Goal: Task Accomplishment & Management: Complete application form

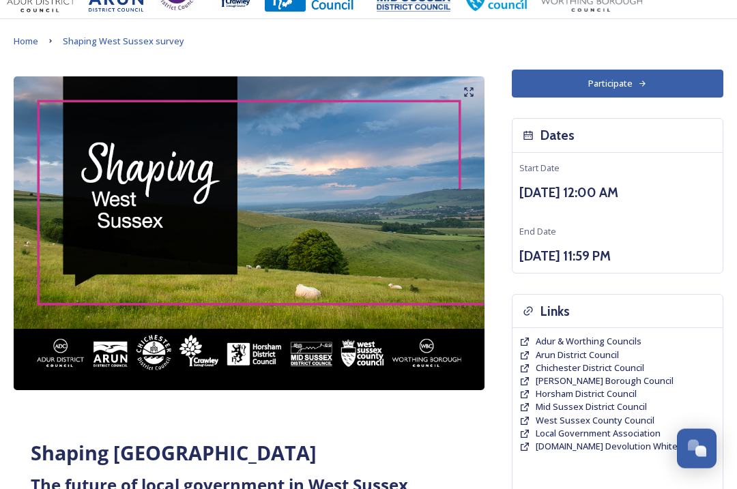
scroll to position [38, 0]
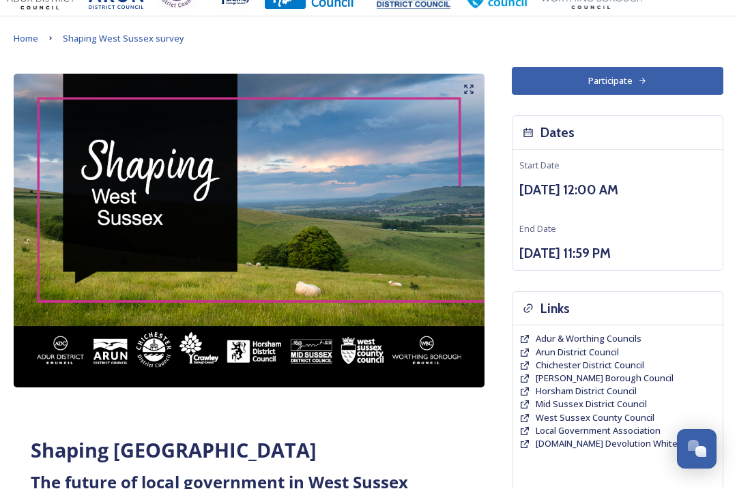
click at [597, 374] on span "[PERSON_NAME] Borough Council" at bounding box center [605, 378] width 138 height 12
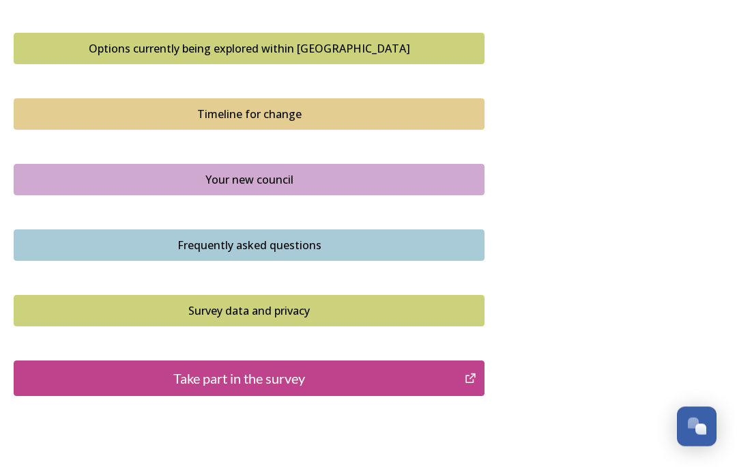
scroll to position [932, 0]
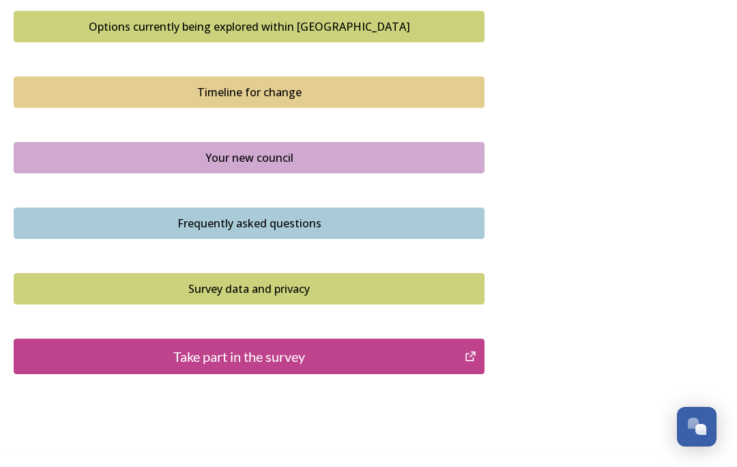
click at [392, 362] on div "Take part in the survey" at bounding box center [239, 356] width 436 height 20
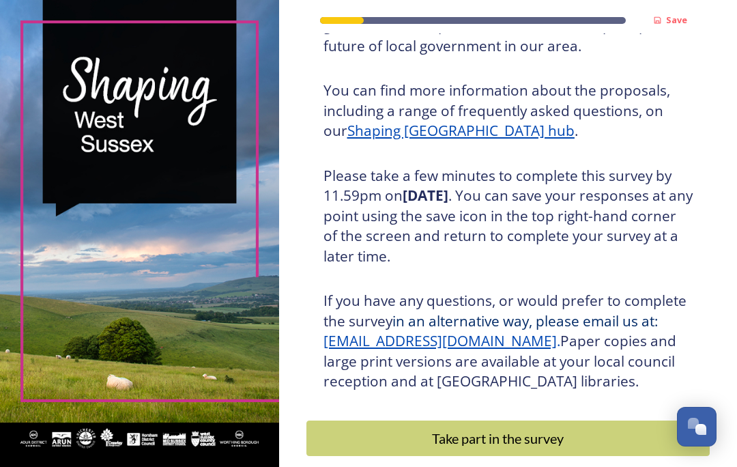
scroll to position [59, 0]
click at [547, 428] on div "Take part in the survey" at bounding box center [498, 438] width 368 height 20
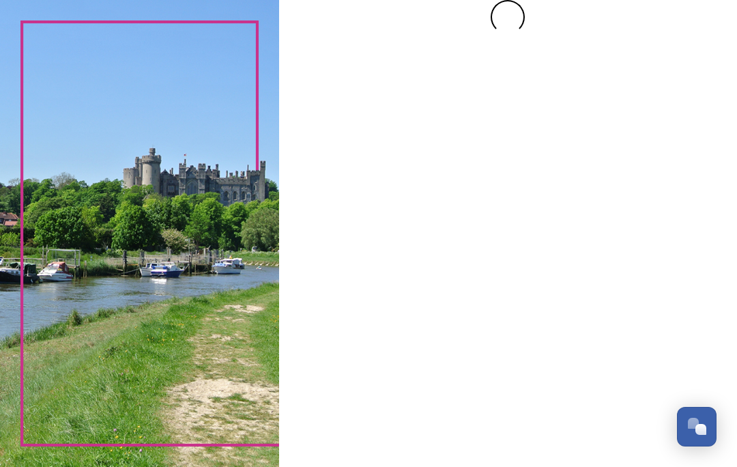
scroll to position [0, 0]
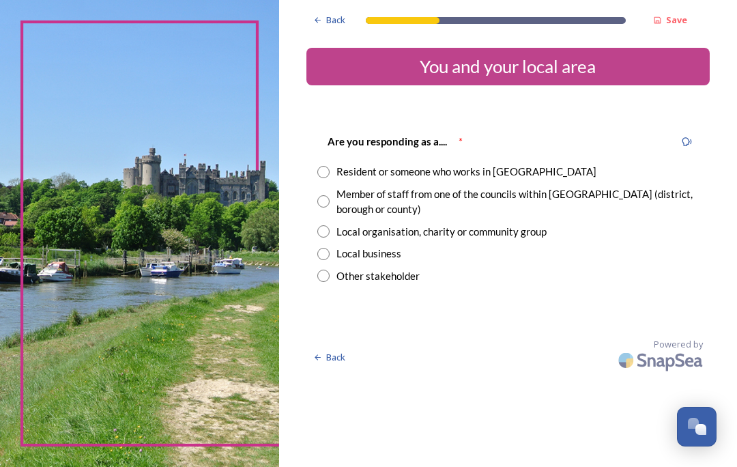
click at [330, 169] on input "radio" at bounding box center [323, 172] width 12 height 12
radio input "true"
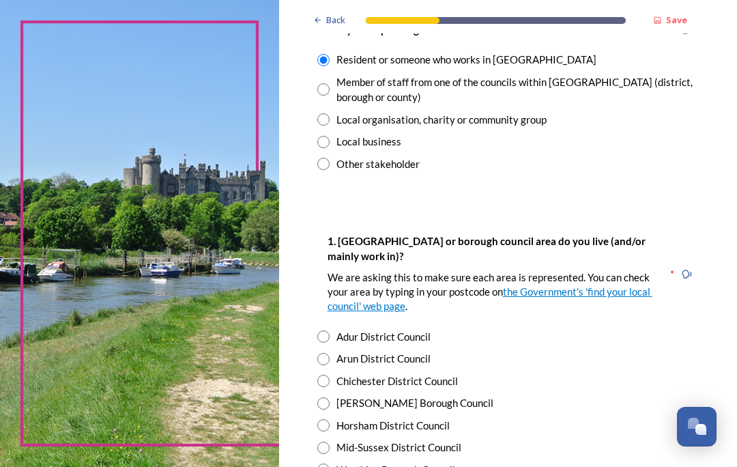
scroll to position [113, 0]
click at [330, 399] on input "radio" at bounding box center [323, 402] width 12 height 12
radio input "true"
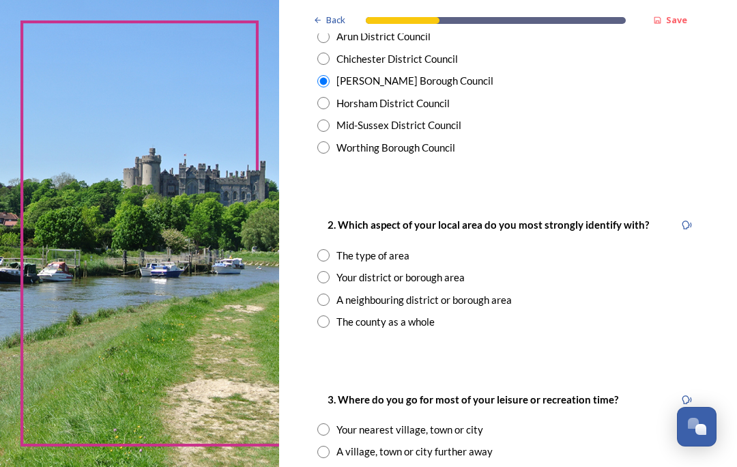
scroll to position [434, 0]
click at [330, 275] on input "radio" at bounding box center [323, 277] width 12 height 12
radio input "true"
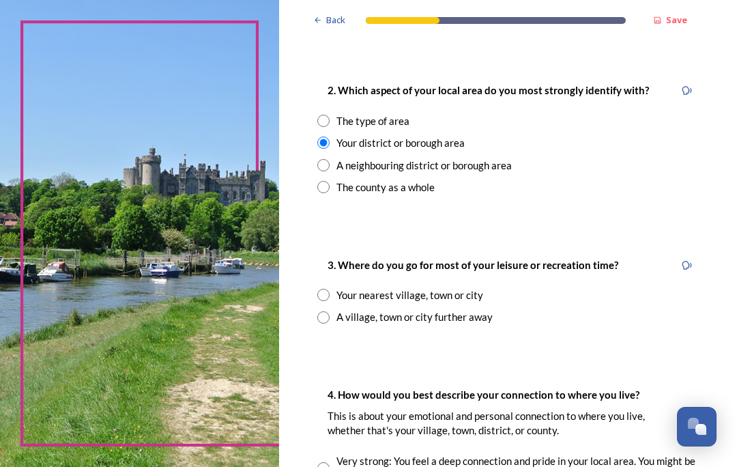
scroll to position [568, 0]
click at [330, 289] on input "radio" at bounding box center [323, 295] width 12 height 12
radio input "true"
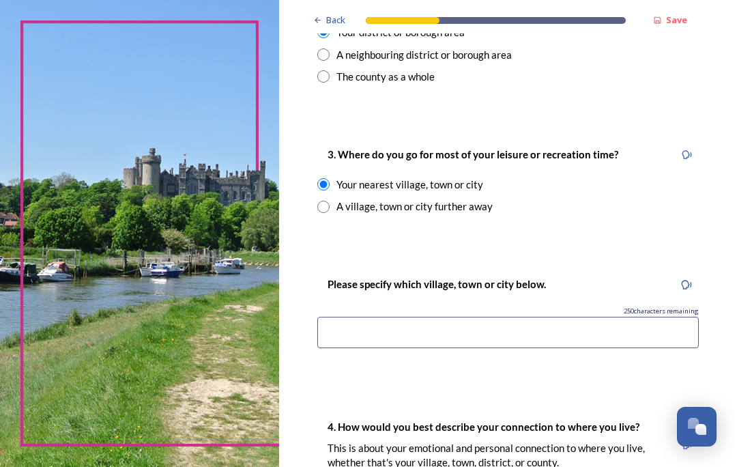
scroll to position [678, 0]
click at [370, 330] on input at bounding box center [507, 332] width 381 height 31
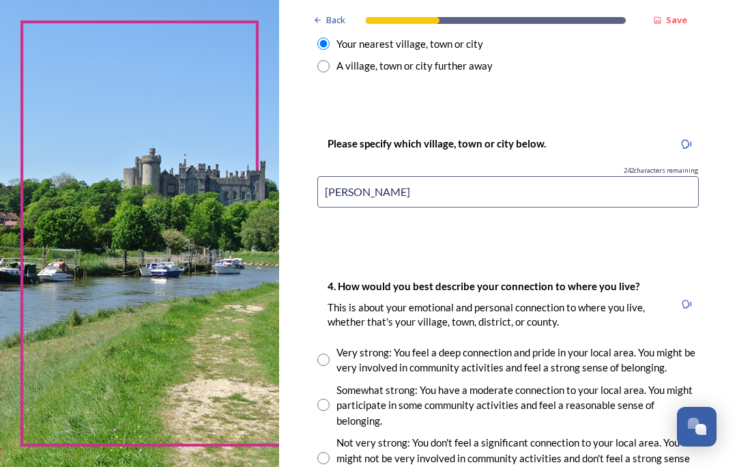
scroll to position [827, 0]
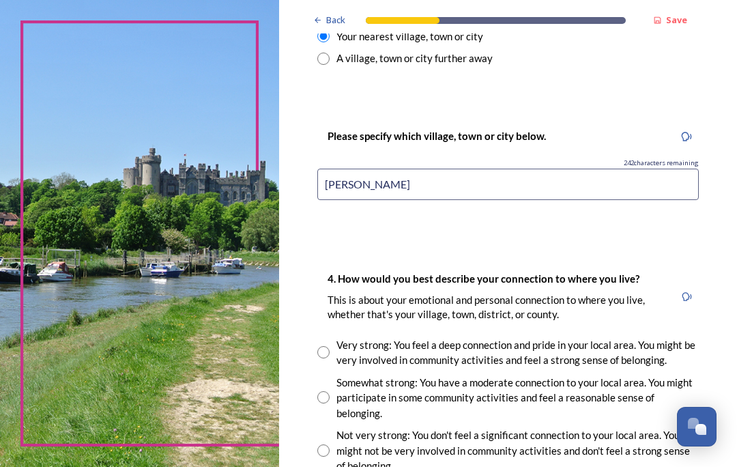
type input "Crawley"
click at [330, 346] on input "radio" at bounding box center [323, 352] width 12 height 12
radio input "true"
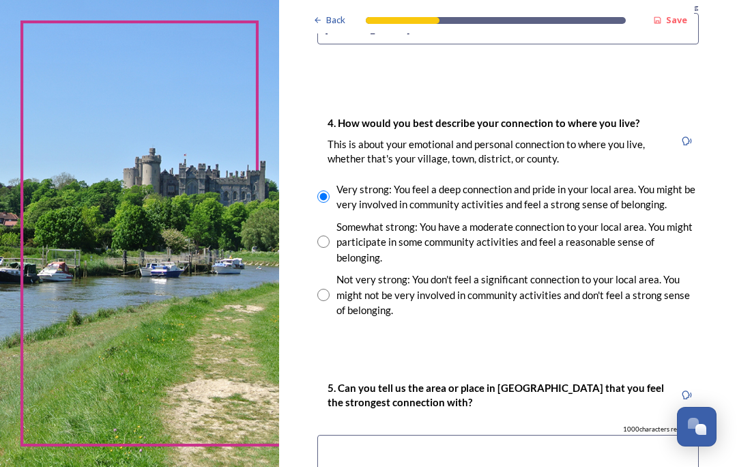
scroll to position [984, 0]
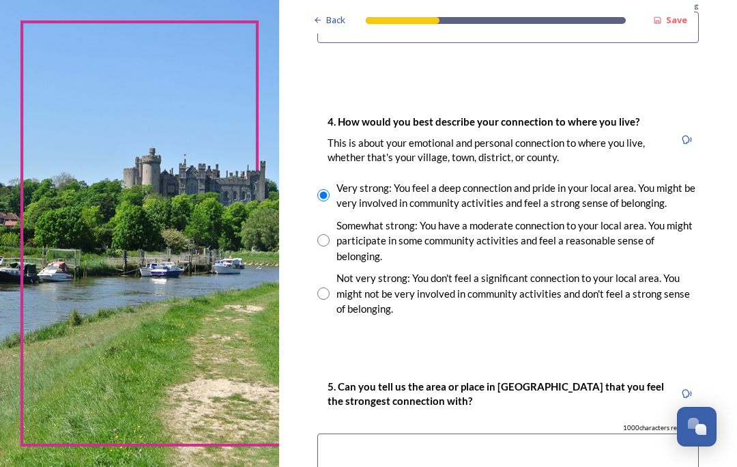
click at [381, 433] on textarea at bounding box center [507, 456] width 381 height 46
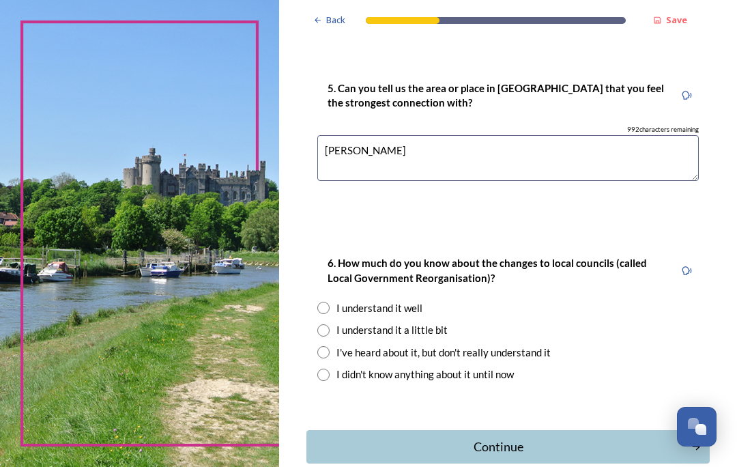
scroll to position [1281, 0]
type textarea "Crawley"
click at [330, 325] on input "radio" at bounding box center [323, 331] width 12 height 12
radio input "true"
click at [536, 438] on div "Continue" at bounding box center [499, 447] width 370 height 18
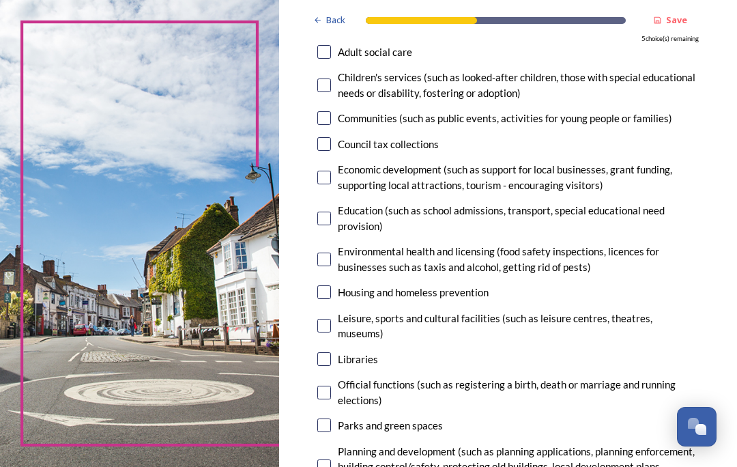
scroll to position [180, 0]
click at [331, 285] on input "checkbox" at bounding box center [324, 292] width 14 height 14
checkbox input "true"
click at [331, 319] on input "checkbox" at bounding box center [324, 326] width 14 height 14
checkbox input "true"
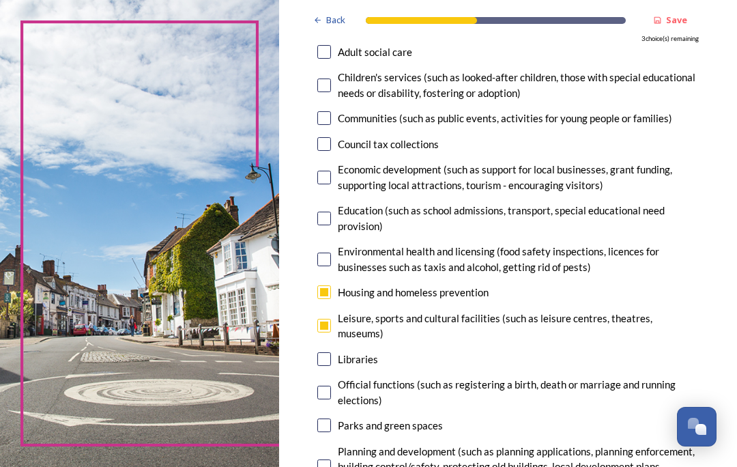
click at [331, 352] on input "checkbox" at bounding box center [324, 359] width 14 height 14
checkbox input "true"
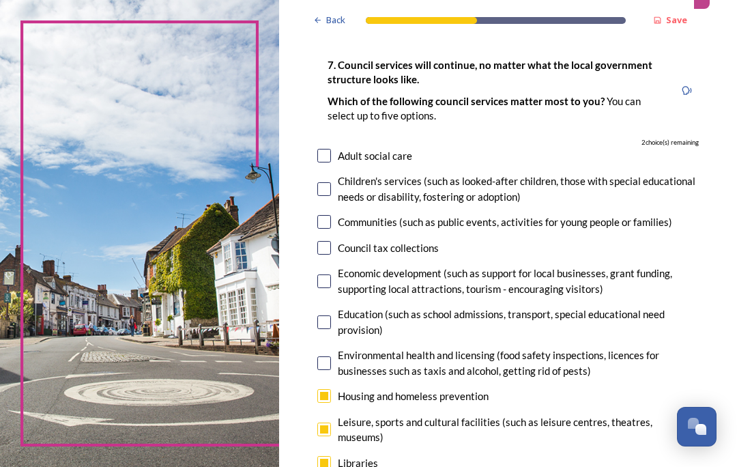
scroll to position [70, 0]
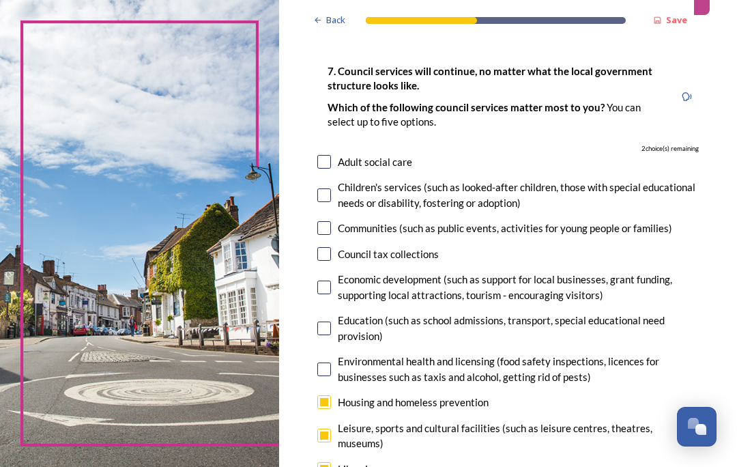
click at [331, 247] on input "checkbox" at bounding box center [324, 254] width 14 height 14
checkbox input "true"
click at [331, 280] on input "checkbox" at bounding box center [324, 287] width 14 height 14
checkbox input "true"
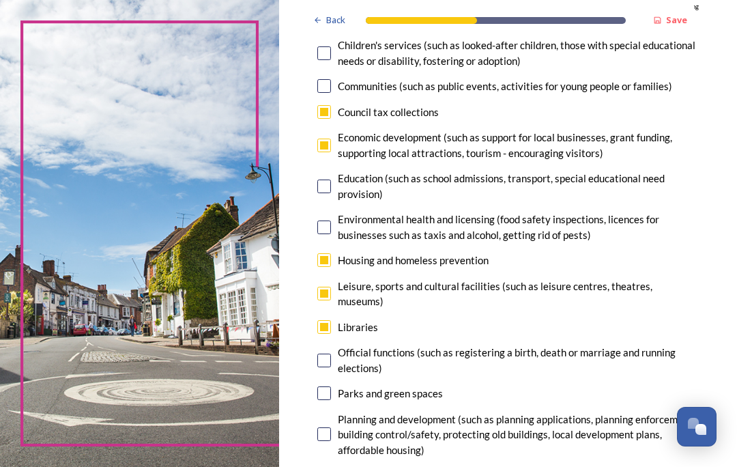
scroll to position [212, 0]
click at [331, 106] on input "checkbox" at bounding box center [324, 113] width 14 height 14
checkbox input "false"
click at [331, 387] on input "checkbox" at bounding box center [324, 394] width 14 height 14
checkbox input "true"
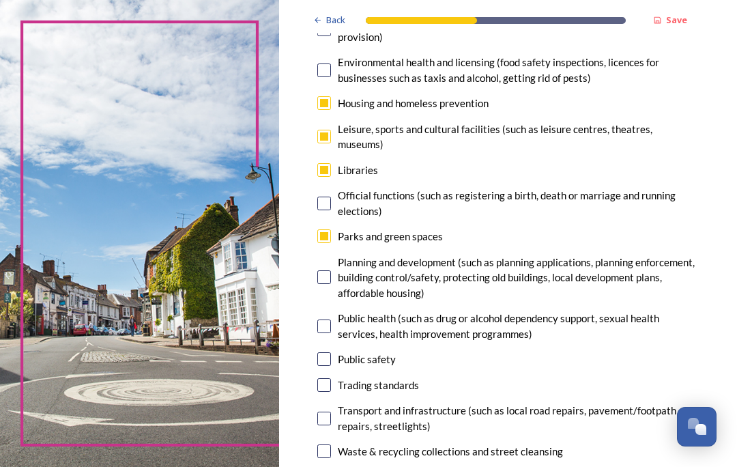
scroll to position [374, 0]
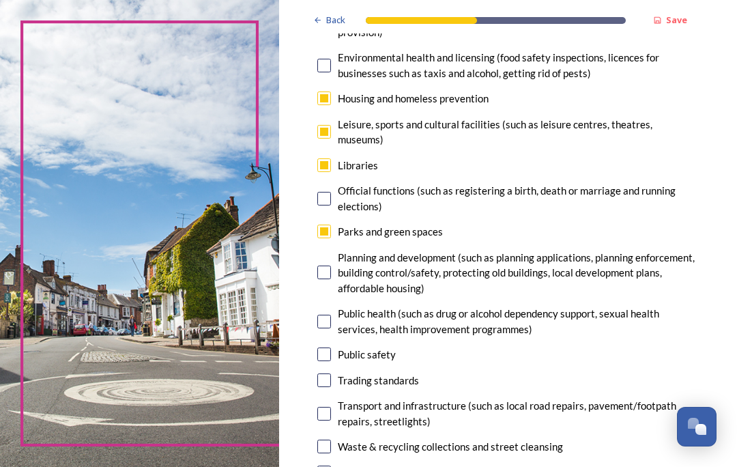
click at [331, 407] on input "checkbox" at bounding box center [324, 414] width 14 height 14
checkbox input "false"
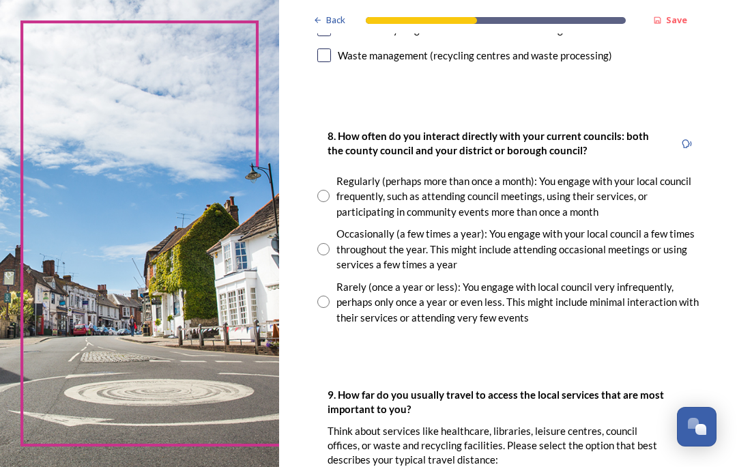
scroll to position [791, 0]
click at [330, 295] on input "radio" at bounding box center [323, 301] width 12 height 12
radio input "true"
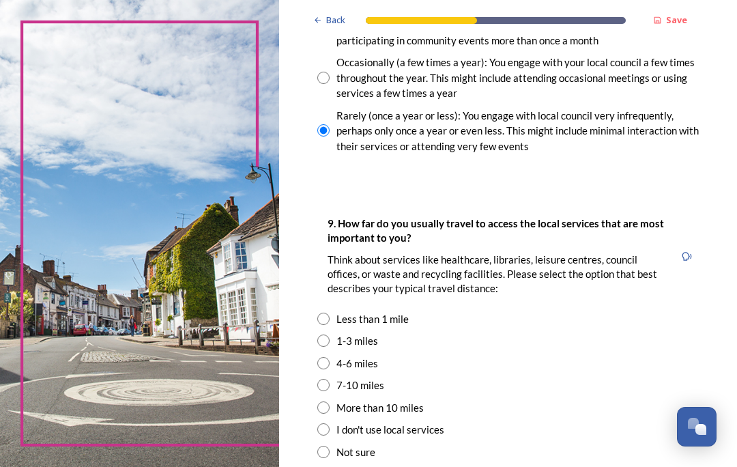
scroll to position [962, 0]
click at [330, 334] on input "radio" at bounding box center [323, 340] width 12 height 12
radio input "true"
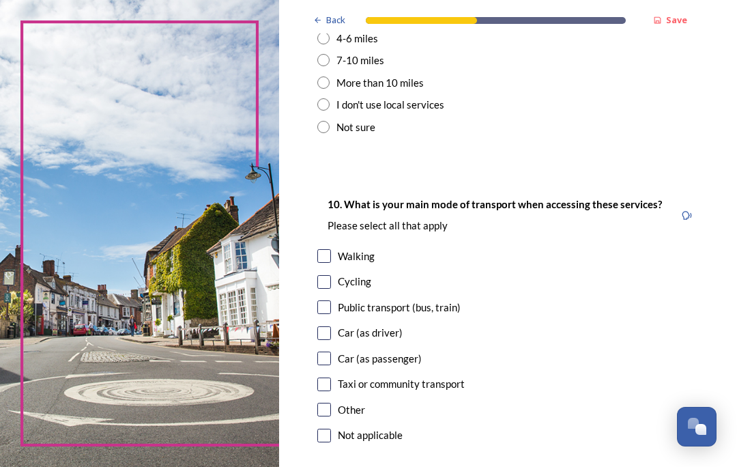
scroll to position [1287, 0]
click at [331, 249] on input "checkbox" at bounding box center [324, 256] width 14 height 14
checkbox input "true"
click at [331, 300] on input "checkbox" at bounding box center [324, 307] width 14 height 14
checkbox input "true"
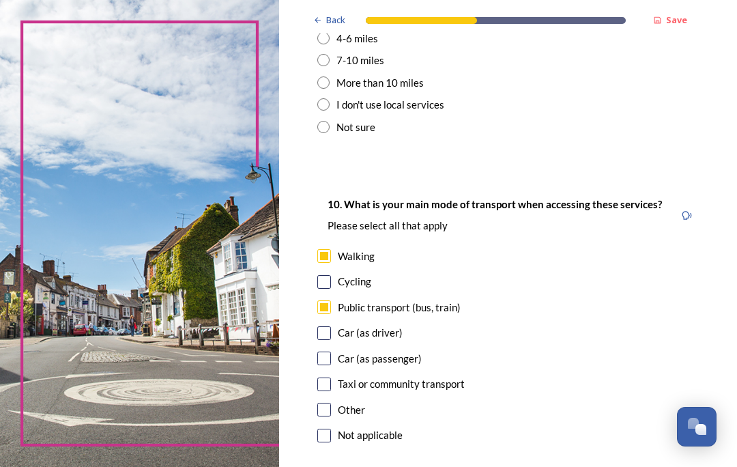
click at [331, 326] on input "checkbox" at bounding box center [324, 333] width 14 height 14
checkbox input "true"
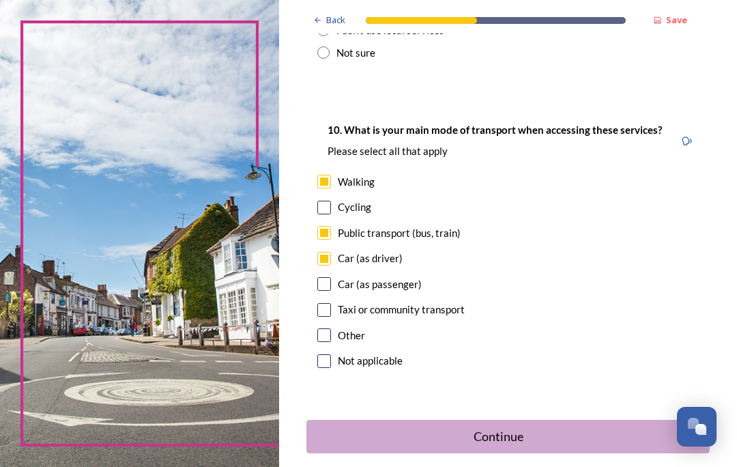
scroll to position [1360, 0]
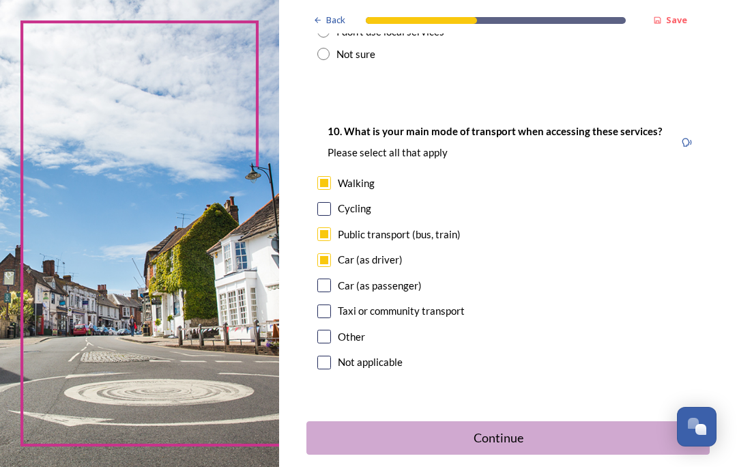
click at [552, 428] on div "Continue" at bounding box center [499, 437] width 370 height 18
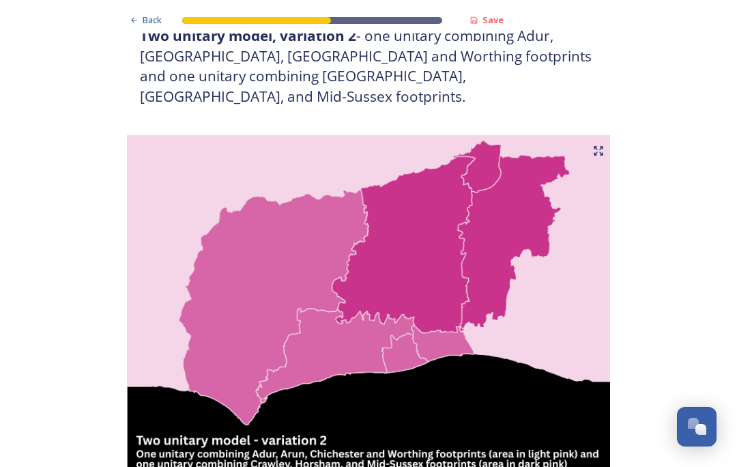
scroll to position [1338, 0]
click at [428, 164] on img at bounding box center [368, 305] width 491 height 341
click at [604, 135] on img at bounding box center [368, 305] width 491 height 341
click at [597, 145] on icon at bounding box center [598, 150] width 11 height 11
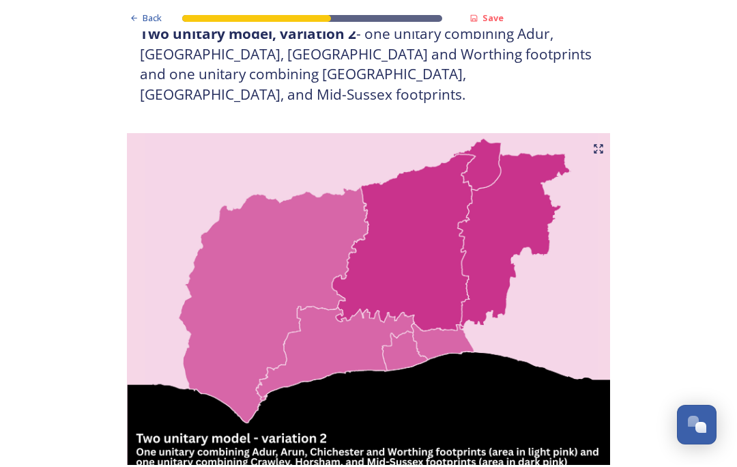
scroll to position [3, 0]
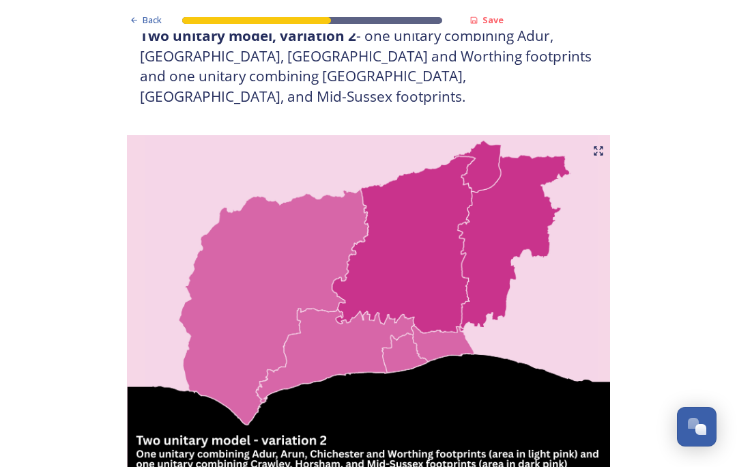
click at [600, 145] on icon at bounding box center [598, 150] width 11 height 11
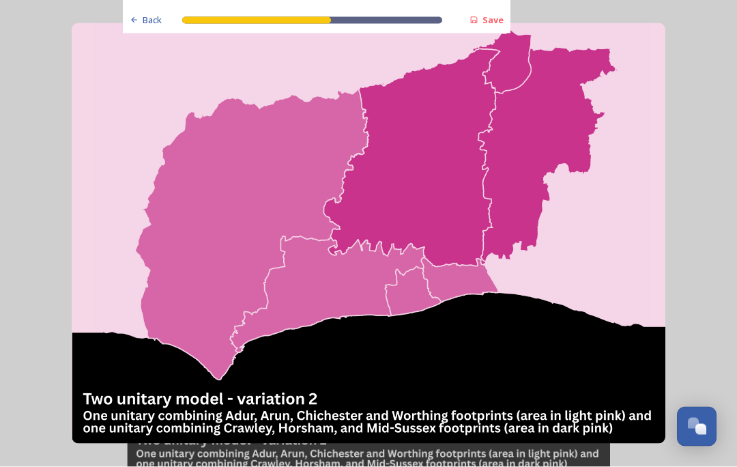
scroll to position [59, 0]
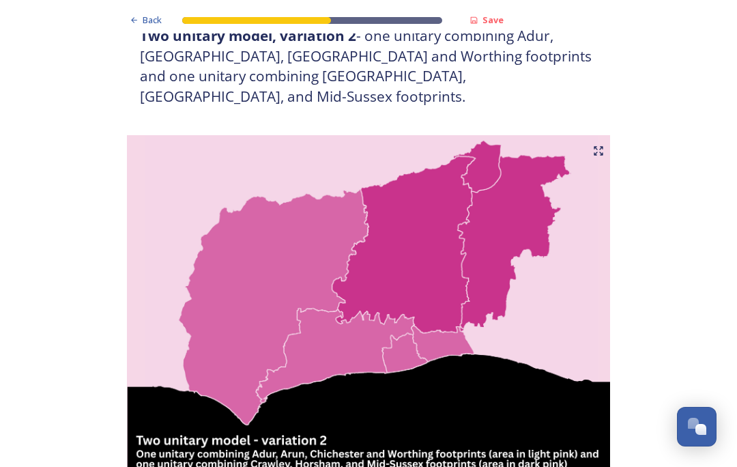
click at [134, 18] on icon at bounding box center [134, 19] width 6 height 5
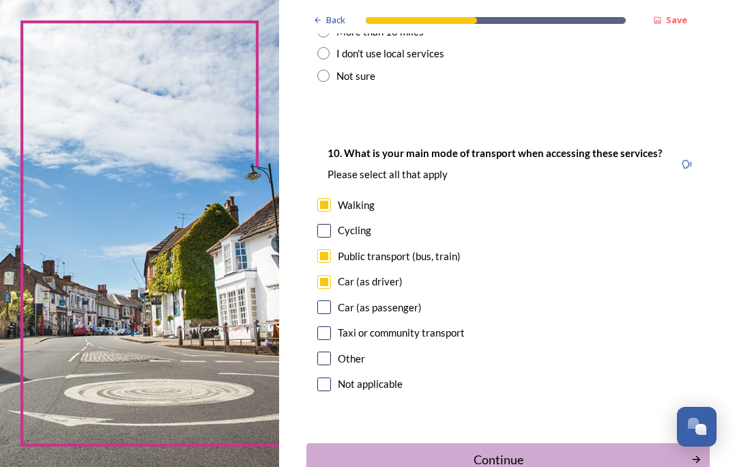
scroll to position [1338, 0]
click at [527, 450] on div "Continue" at bounding box center [499, 459] width 370 height 18
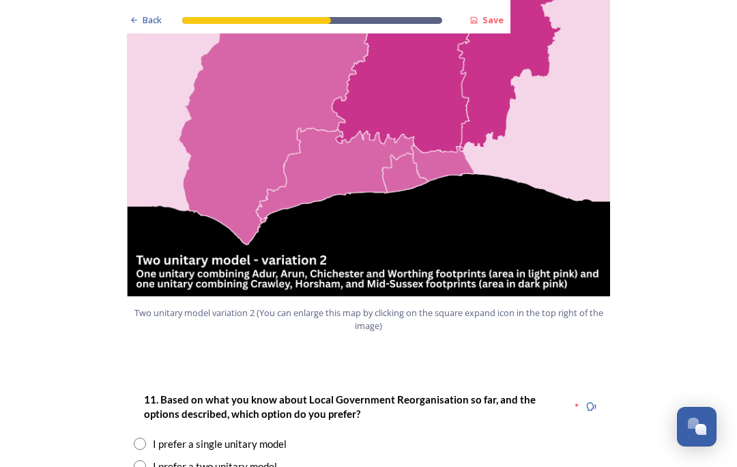
scroll to position [1522, 0]
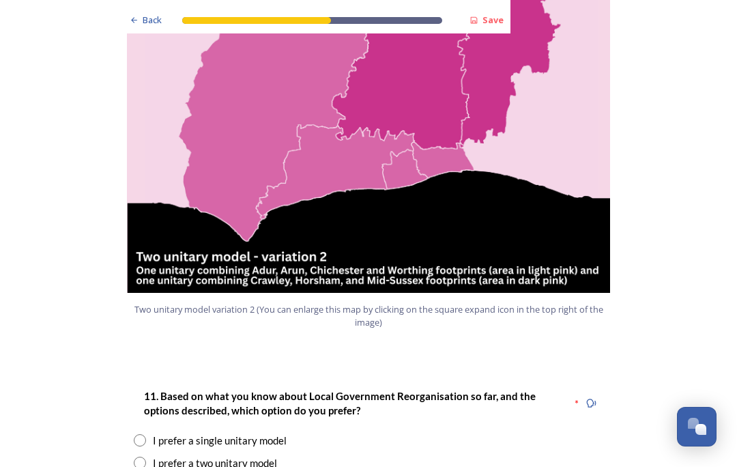
click at [143, 456] on input "radio" at bounding box center [140, 462] width 12 height 12
radio input "true"
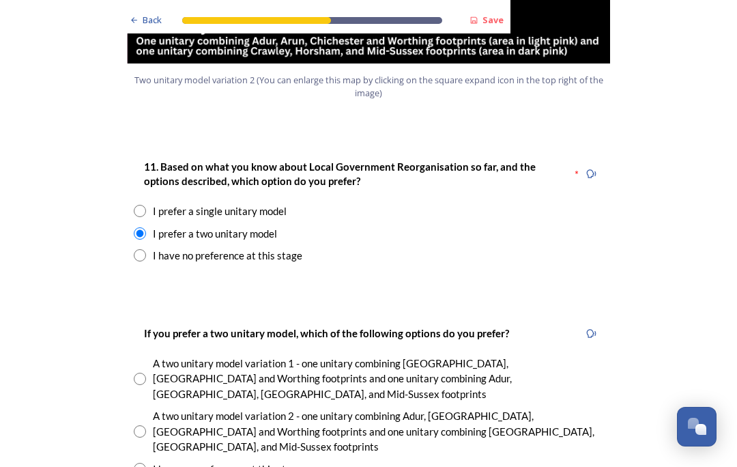
scroll to position [1752, 0]
click at [139, 424] on input "radio" at bounding box center [140, 430] width 12 height 12
radio input "true"
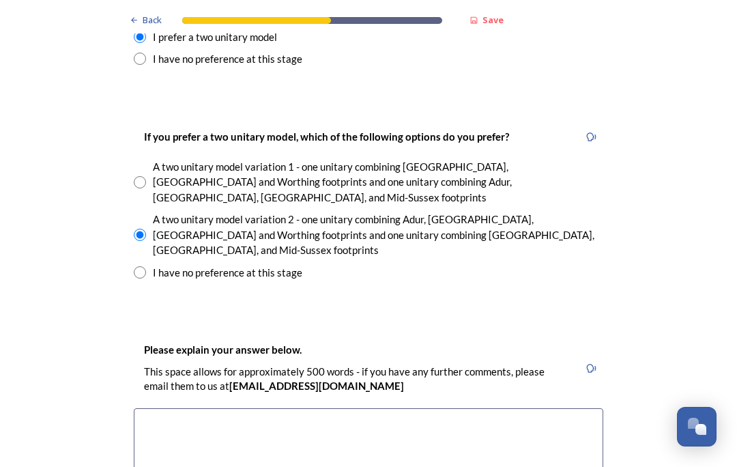
scroll to position [1947, 0]
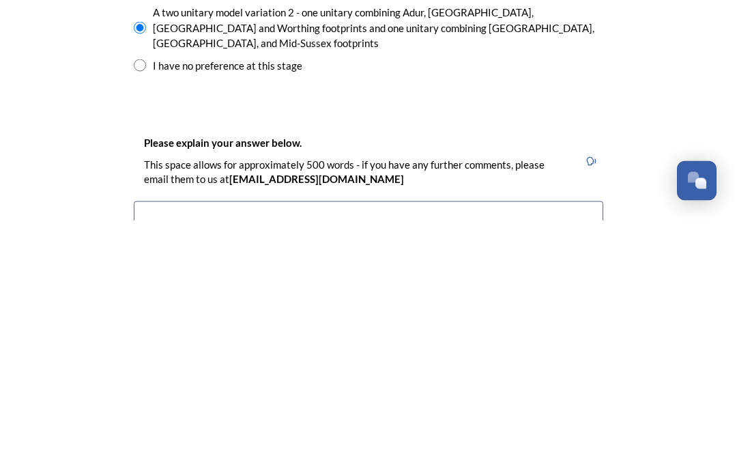
scroll to position [1908, 0]
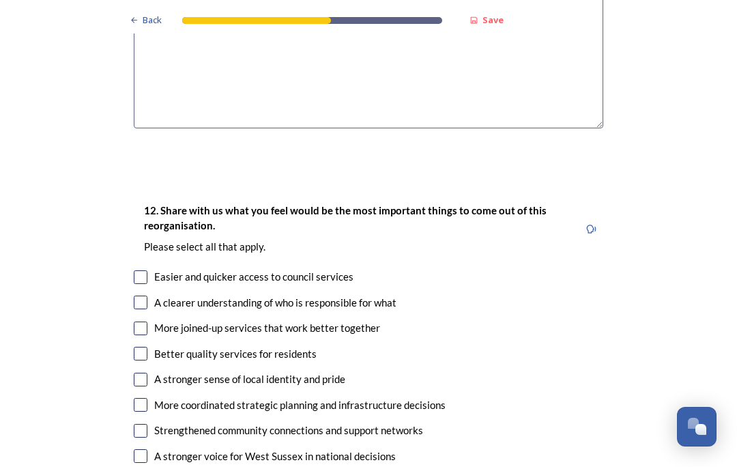
scroll to position [2376, 0]
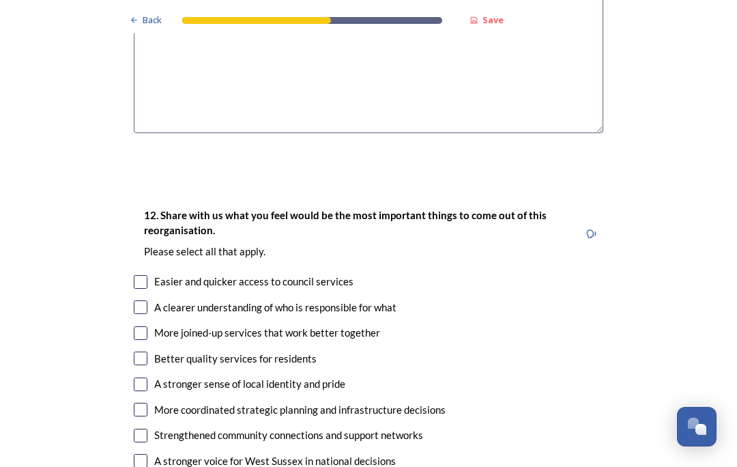
type textarea "The areas in county have different issues ie coastal and urban and closeness to…"
click at [144, 300] on input "checkbox" at bounding box center [141, 307] width 14 height 14
checkbox input "true"
click at [144, 403] on input "checkbox" at bounding box center [141, 410] width 14 height 14
checkbox input "true"
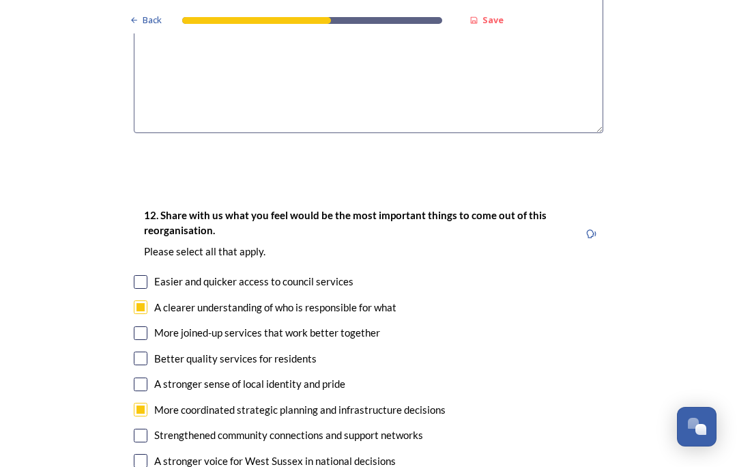
checkbox input "true"
click at [147, 454] on input "checkbox" at bounding box center [141, 461] width 14 height 14
checkbox input "true"
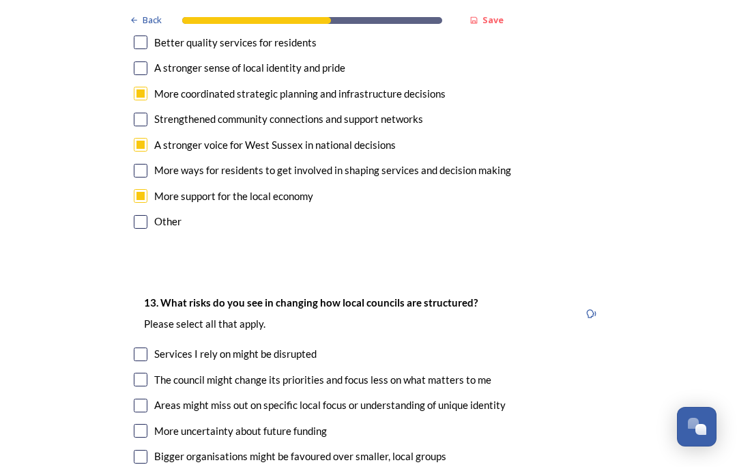
scroll to position [2690, 0]
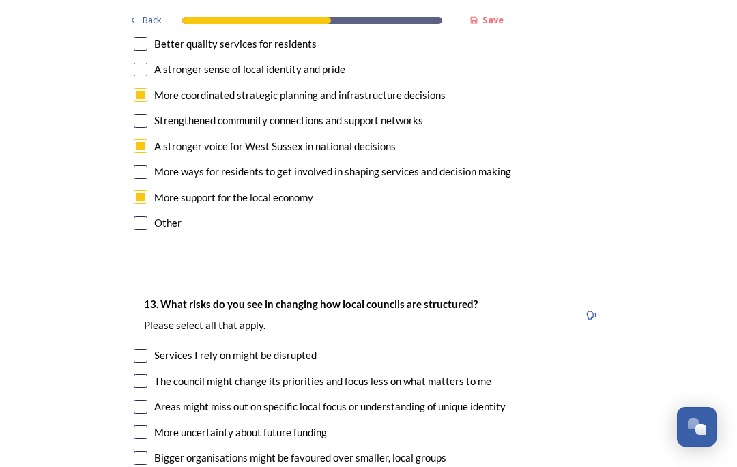
click at [143, 349] on input "checkbox" at bounding box center [141, 356] width 14 height 14
checkbox input "true"
click at [143, 374] on input "checkbox" at bounding box center [141, 381] width 14 height 14
checkbox input "true"
click at [142, 400] on input "checkbox" at bounding box center [141, 407] width 14 height 14
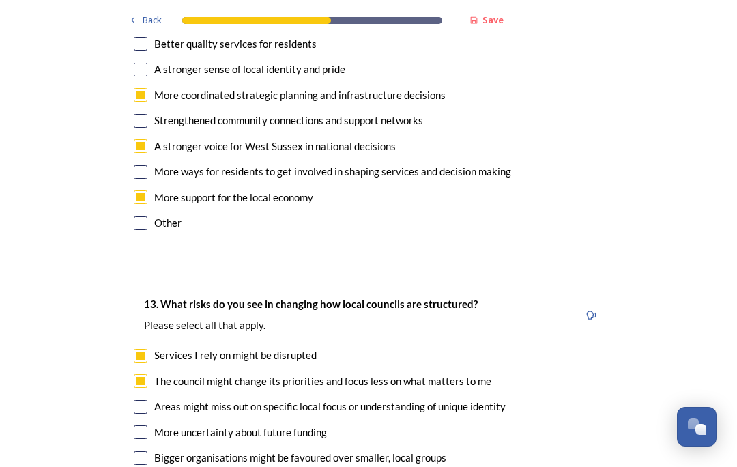
checkbox input "true"
click at [143, 282] on div "13. What risks do you see in changing how local councils are structured? ﻿Pleas…" at bounding box center [368, 433] width 491 height 303
click at [142, 425] on input "checkbox" at bounding box center [141, 432] width 14 height 14
checkbox input "true"
click at [146, 451] on input "checkbox" at bounding box center [141, 458] width 14 height 14
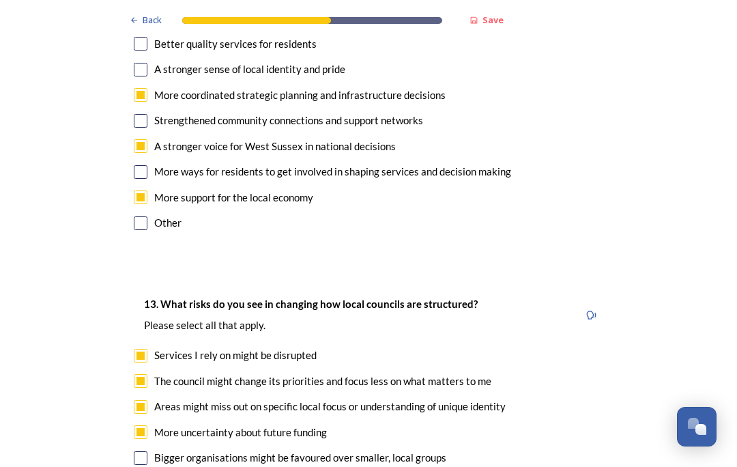
checkbox input "true"
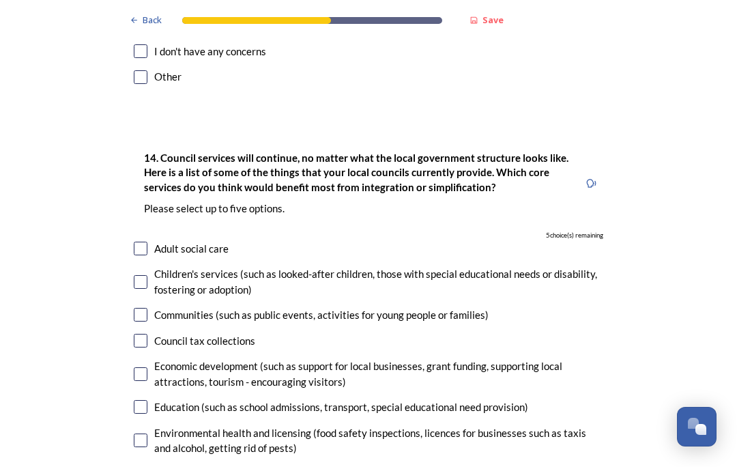
scroll to position [3173, 0]
click at [139, 334] on input "checkbox" at bounding box center [141, 341] width 14 height 14
checkbox input "true"
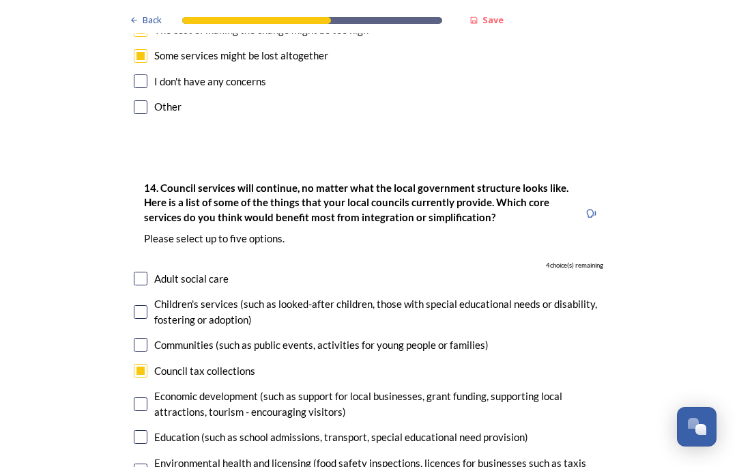
scroll to position [3143, 0]
click at [143, 430] on input "checkbox" at bounding box center [141, 437] width 14 height 14
checkbox input "true"
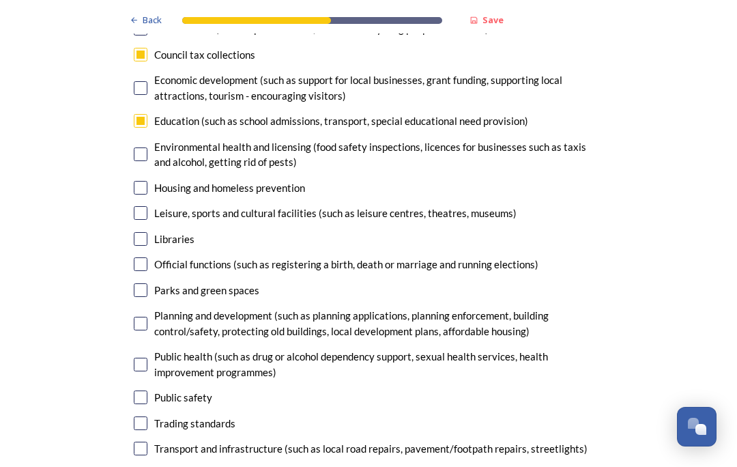
scroll to position [3459, 0]
click at [140, 416] on input "checkbox" at bounding box center [141, 423] width 14 height 14
checkbox input "true"
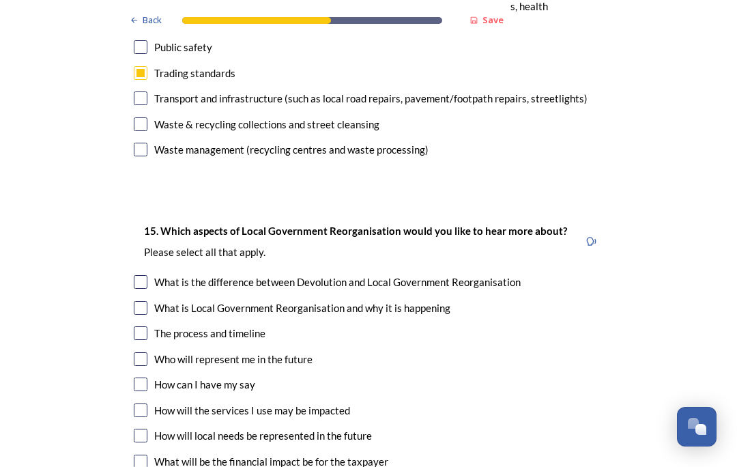
scroll to position [3810, 0]
click at [139, 325] on input "checkbox" at bounding box center [141, 332] width 14 height 14
click at [147, 325] on div "The process and timeline" at bounding box center [368, 333] width 469 height 16
checkbox input "false"
click at [143, 351] on input "checkbox" at bounding box center [141, 358] width 14 height 14
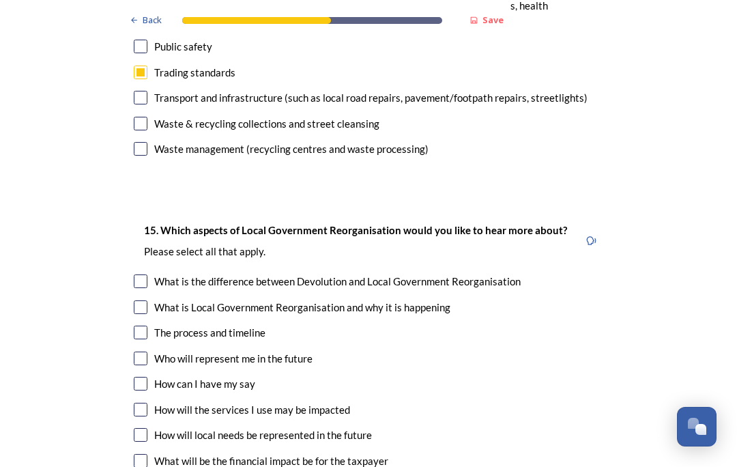
checkbox input "true"
click at [145, 377] on input "checkbox" at bounding box center [141, 384] width 14 height 14
checkbox input "true"
click at [145, 403] on input "checkbox" at bounding box center [141, 410] width 14 height 14
checkbox input "true"
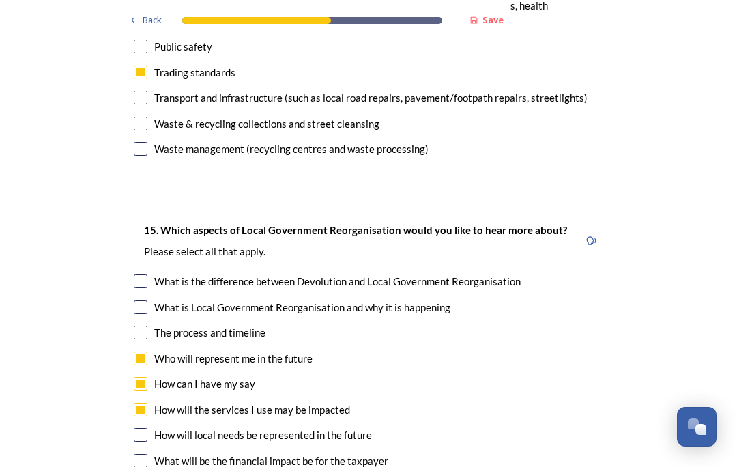
click at [145, 454] on input "checkbox" at bounding box center [141, 461] width 14 height 14
checkbox input "true"
click at [145, 325] on input "checkbox" at bounding box center [141, 332] width 14 height 14
checkbox input "true"
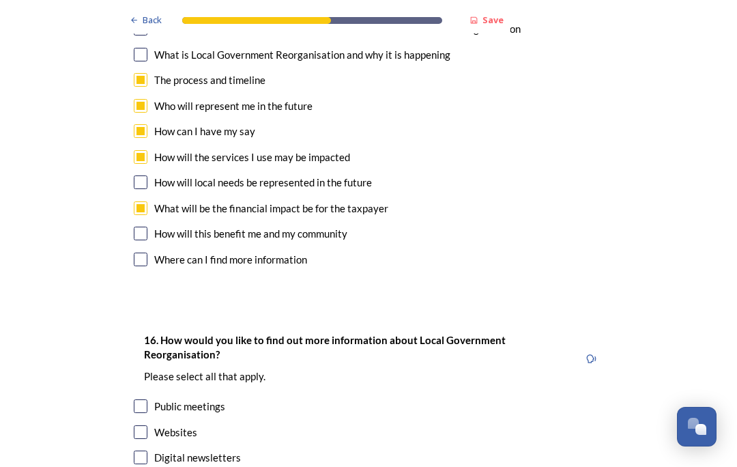
scroll to position [4063, 0]
click at [145, 424] on input "checkbox" at bounding box center [141, 431] width 14 height 14
checkbox input "true"
click at [141, 450] on input "checkbox" at bounding box center [141, 457] width 14 height 14
checkbox input "true"
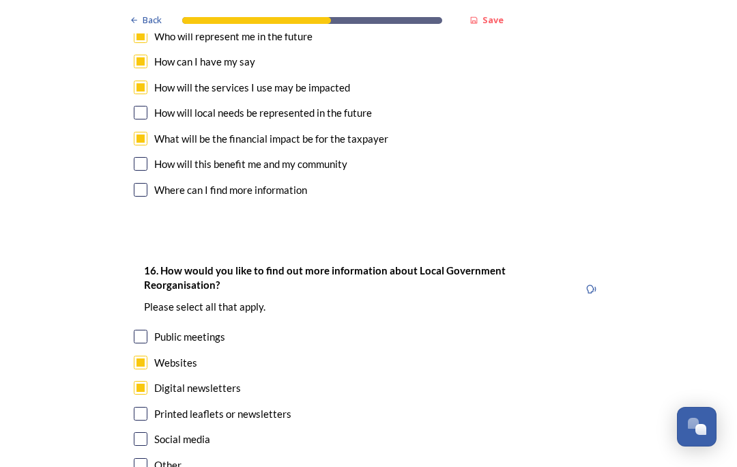
scroll to position [4131, 0]
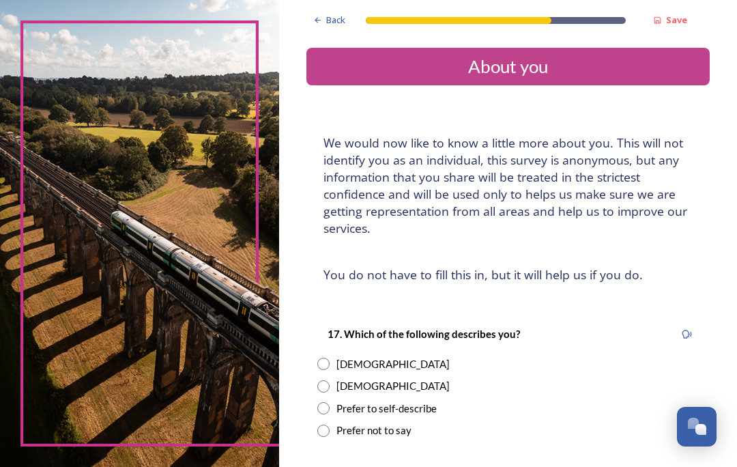
click at [330, 358] on input "radio" at bounding box center [323, 364] width 12 height 12
radio input "true"
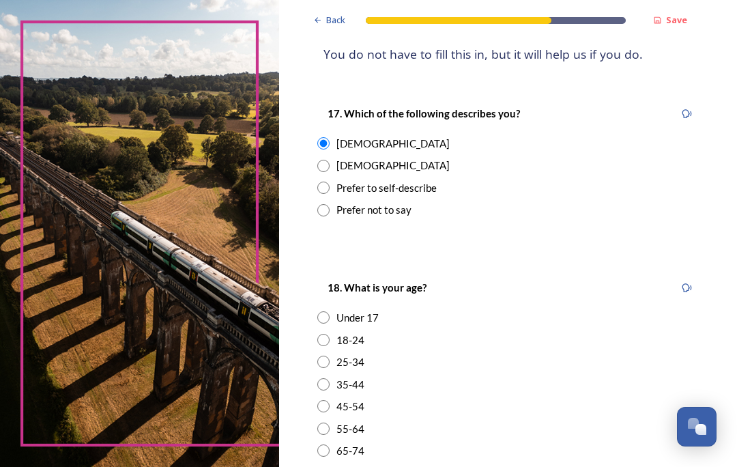
scroll to position [239, 0]
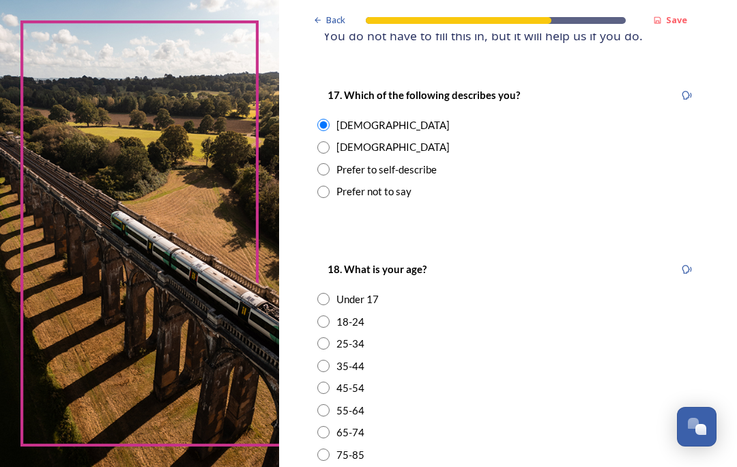
click at [330, 426] on input "radio" at bounding box center [323, 432] width 12 height 12
radio input "true"
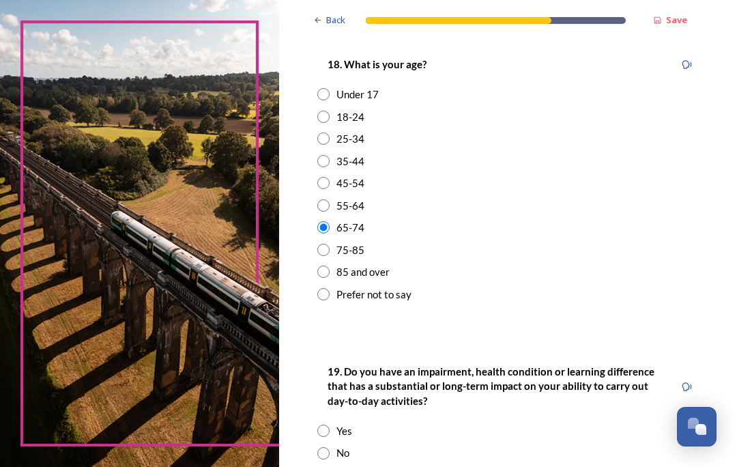
scroll to position [444, 0]
click at [330, 447] on input "radio" at bounding box center [323, 453] width 12 height 12
radio input "true"
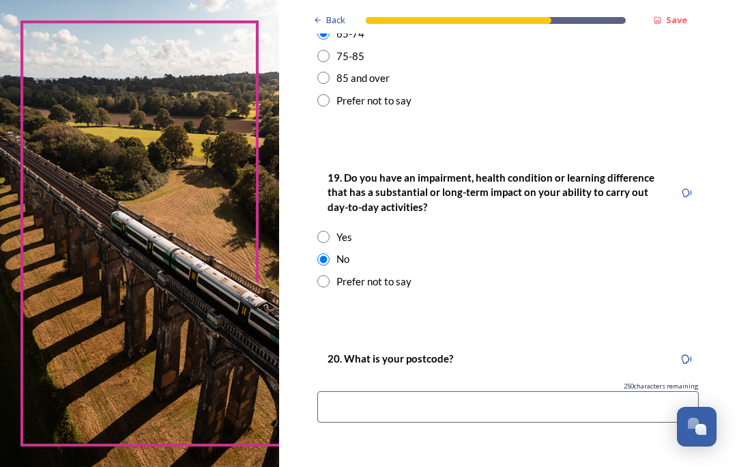
scroll to position [645, 0]
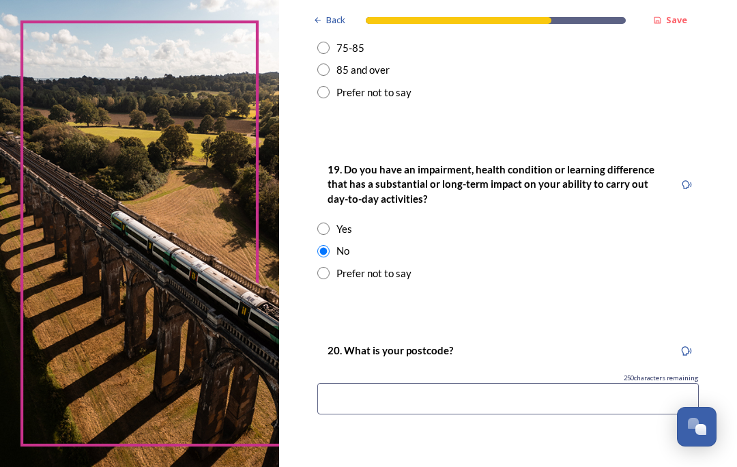
click at [411, 383] on input at bounding box center [507, 398] width 381 height 31
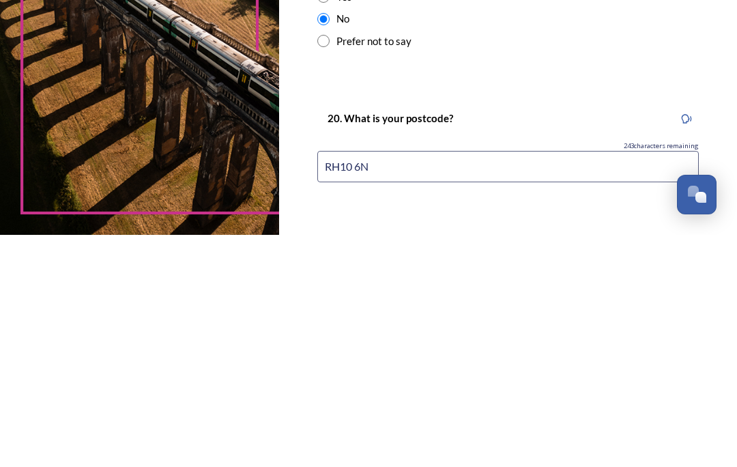
type input "RH10 6NB"
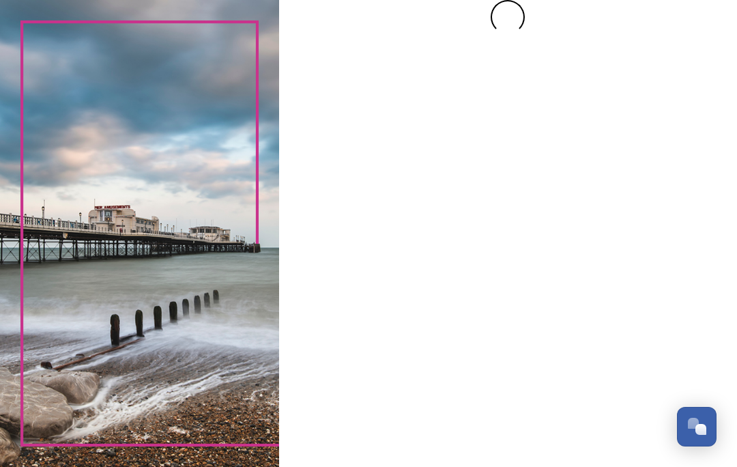
scroll to position [0, 0]
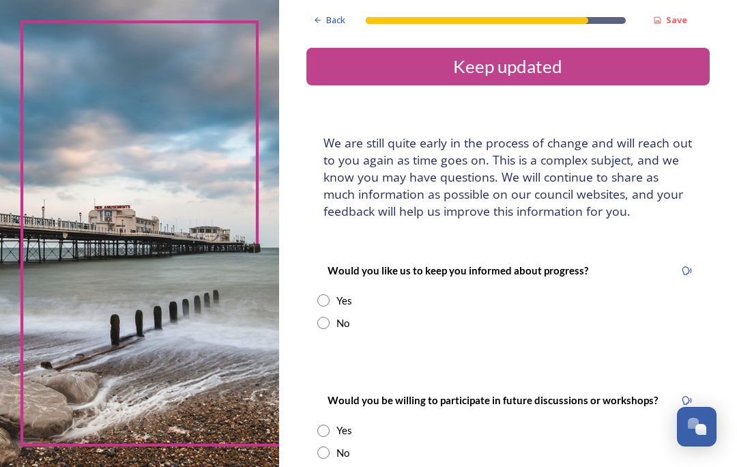
click at [334, 315] on div "No" at bounding box center [507, 323] width 381 height 16
radio input "true"
click at [330, 446] on input "radio" at bounding box center [323, 452] width 12 height 12
radio input "true"
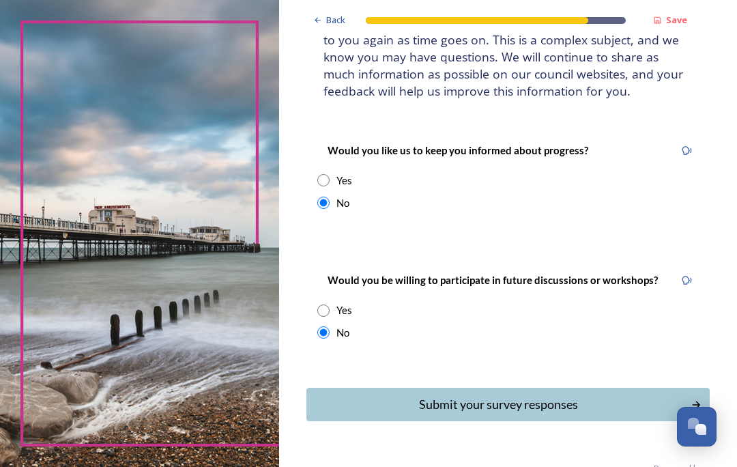
scroll to position [119, 0]
click at [571, 396] on div "Submit your survey responses" at bounding box center [499, 405] width 370 height 18
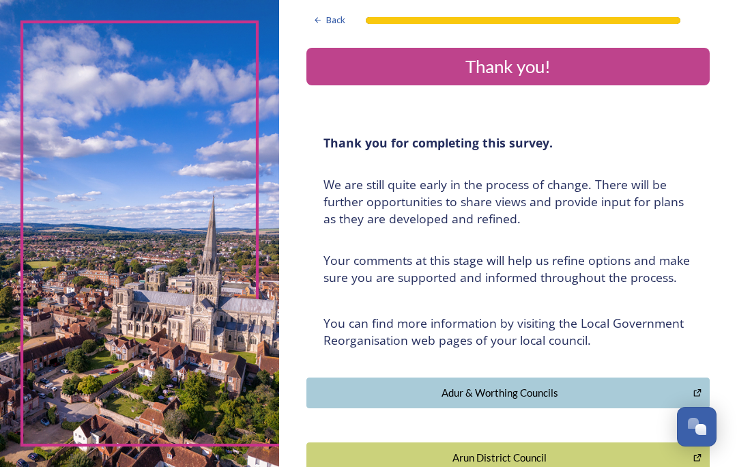
click at [233, 462] on img at bounding box center [139, 233] width 279 height 467
